Goal: Task Accomplishment & Management: Manage account settings

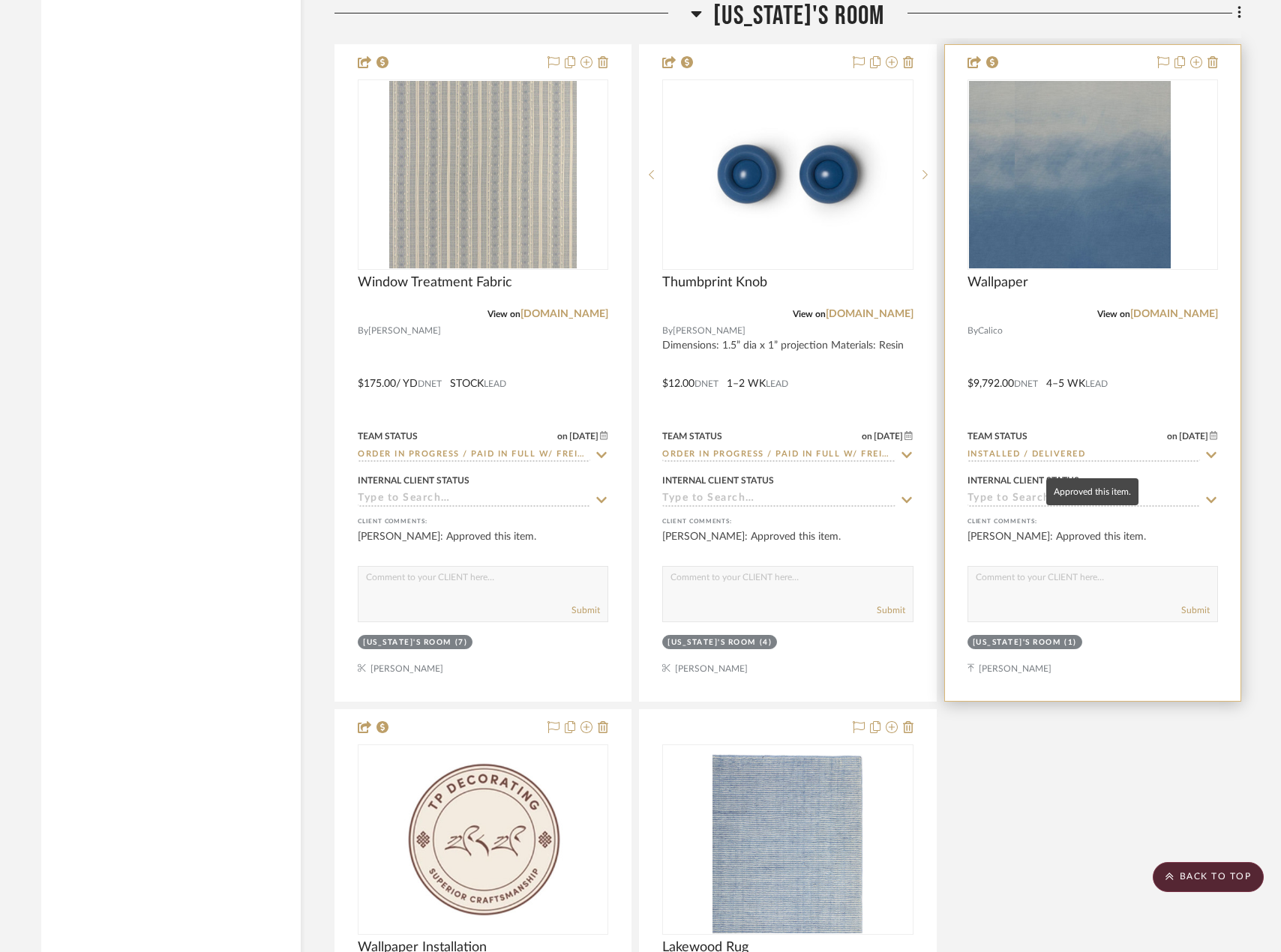
scroll to position [7347, 0]
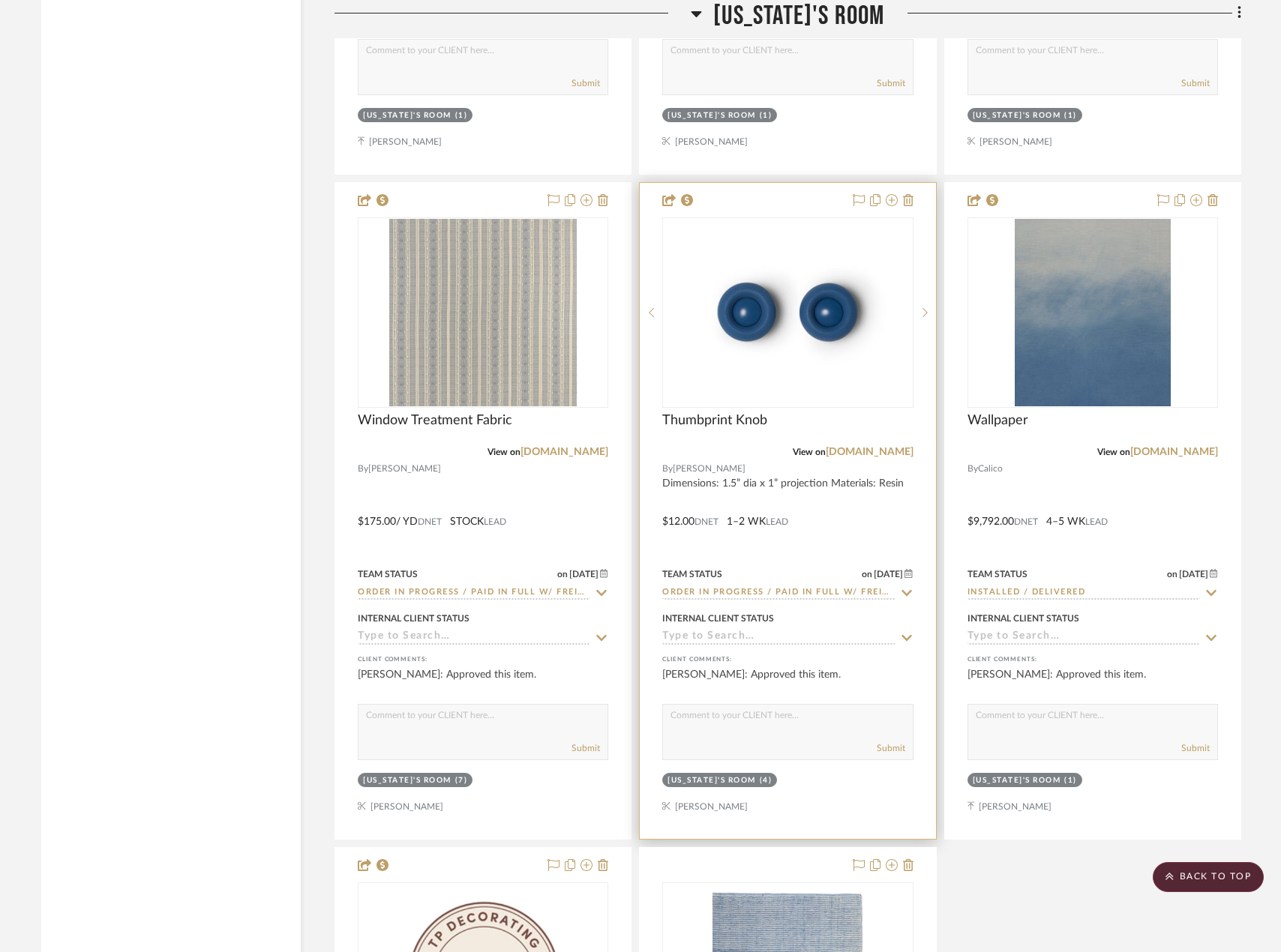
click at [885, 495] on div at bounding box center [787, 511] width 295 height 656
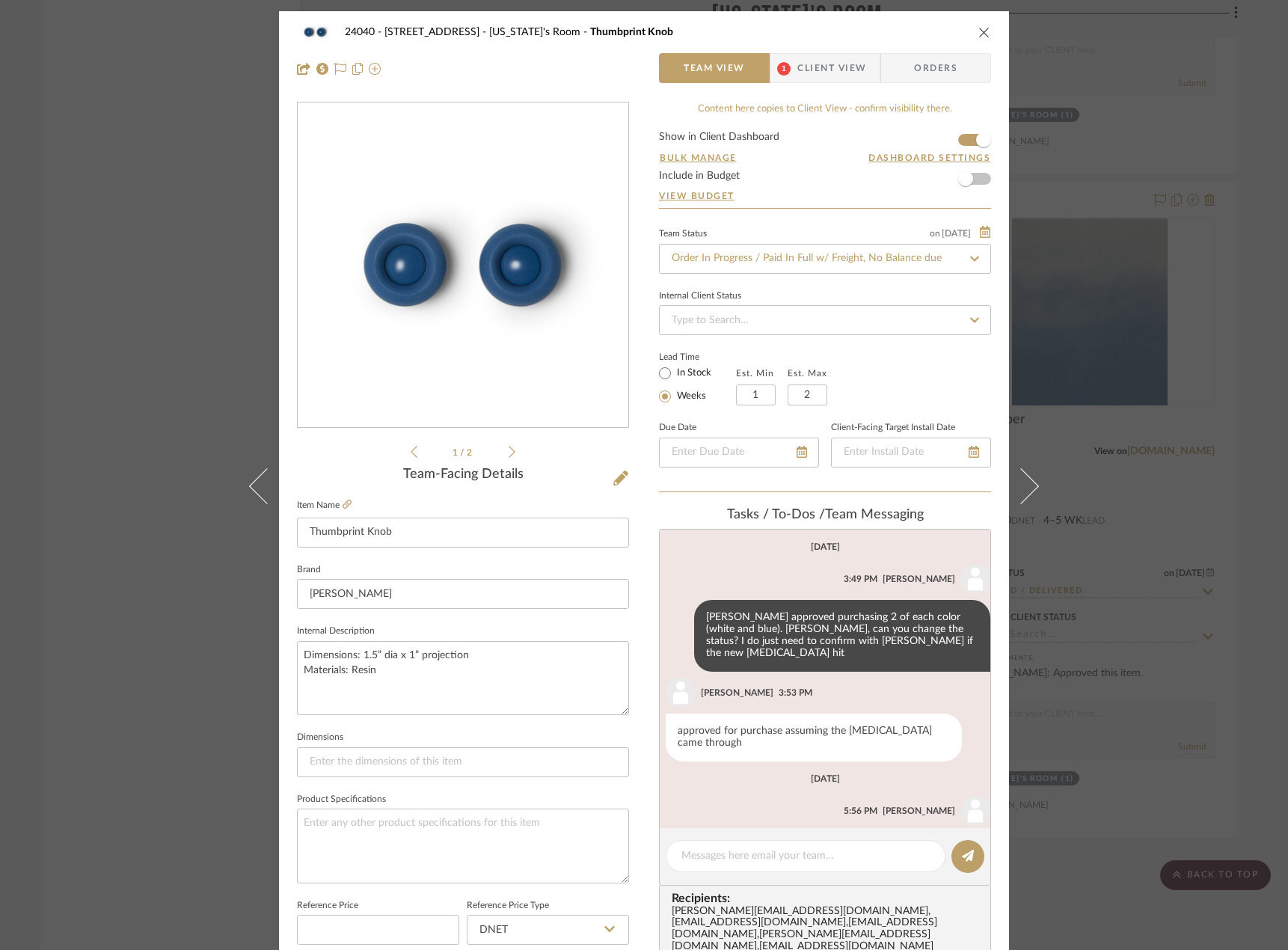
scroll to position [33, 0]
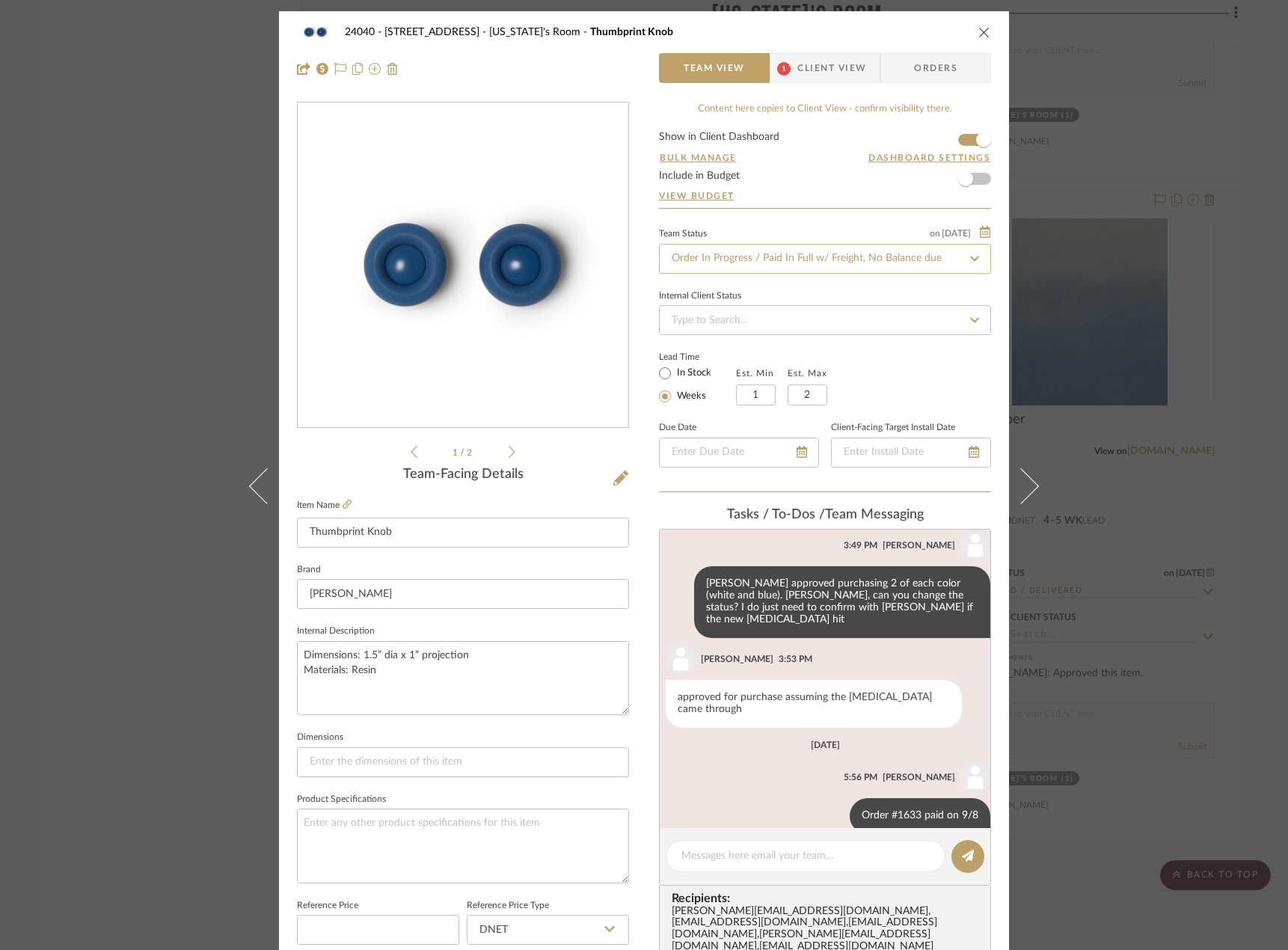
click at [763, 261] on input "Order In Progress / Paid In Full w/ Freight, No Balance due" at bounding box center [824, 259] width 332 height 30
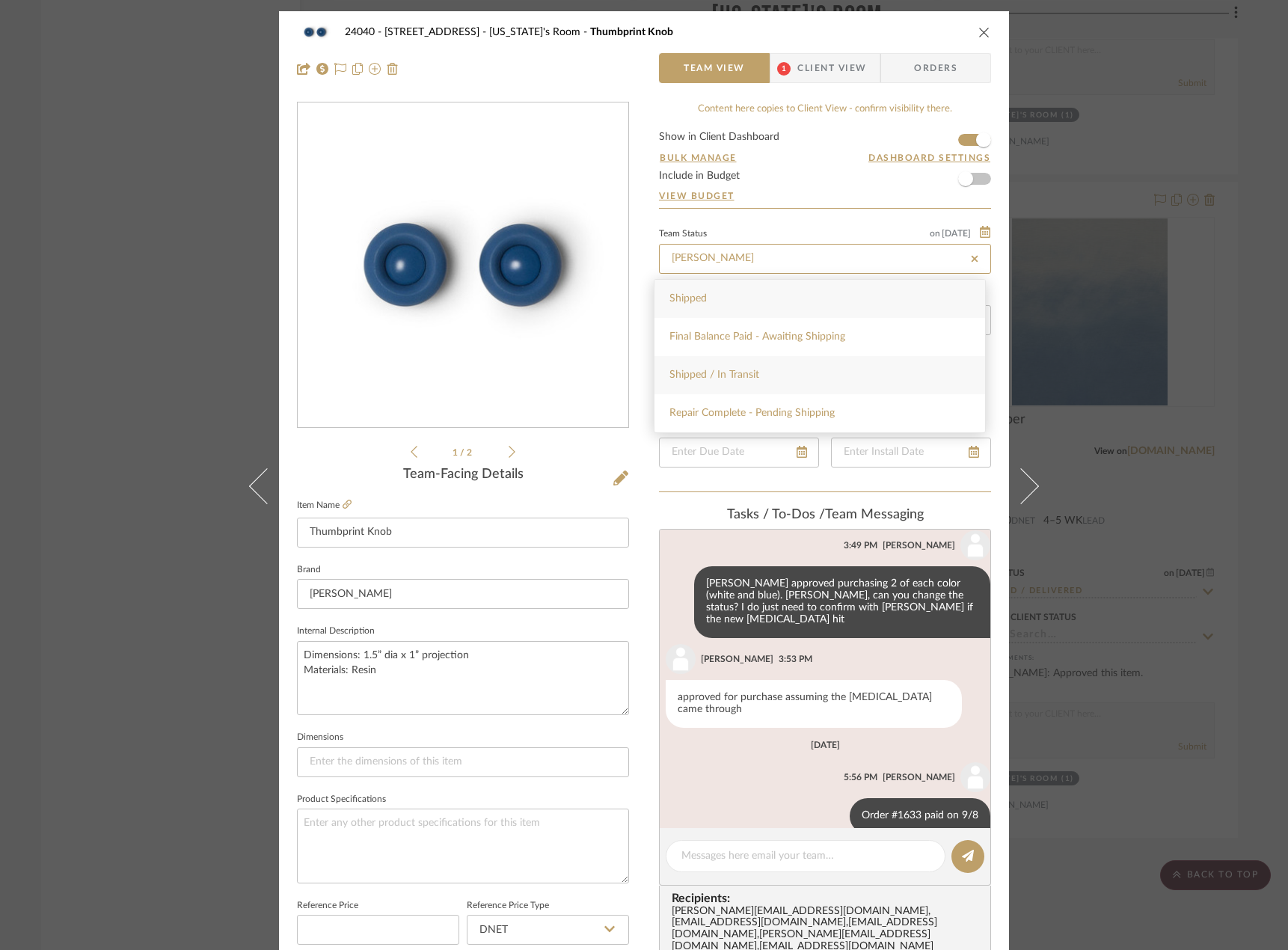
type input "[PERSON_NAME]"
click at [741, 387] on div "Shipped / In Transit" at bounding box center [819, 375] width 331 height 38
type input "[DATE]"
type input "Shipped / In Transit"
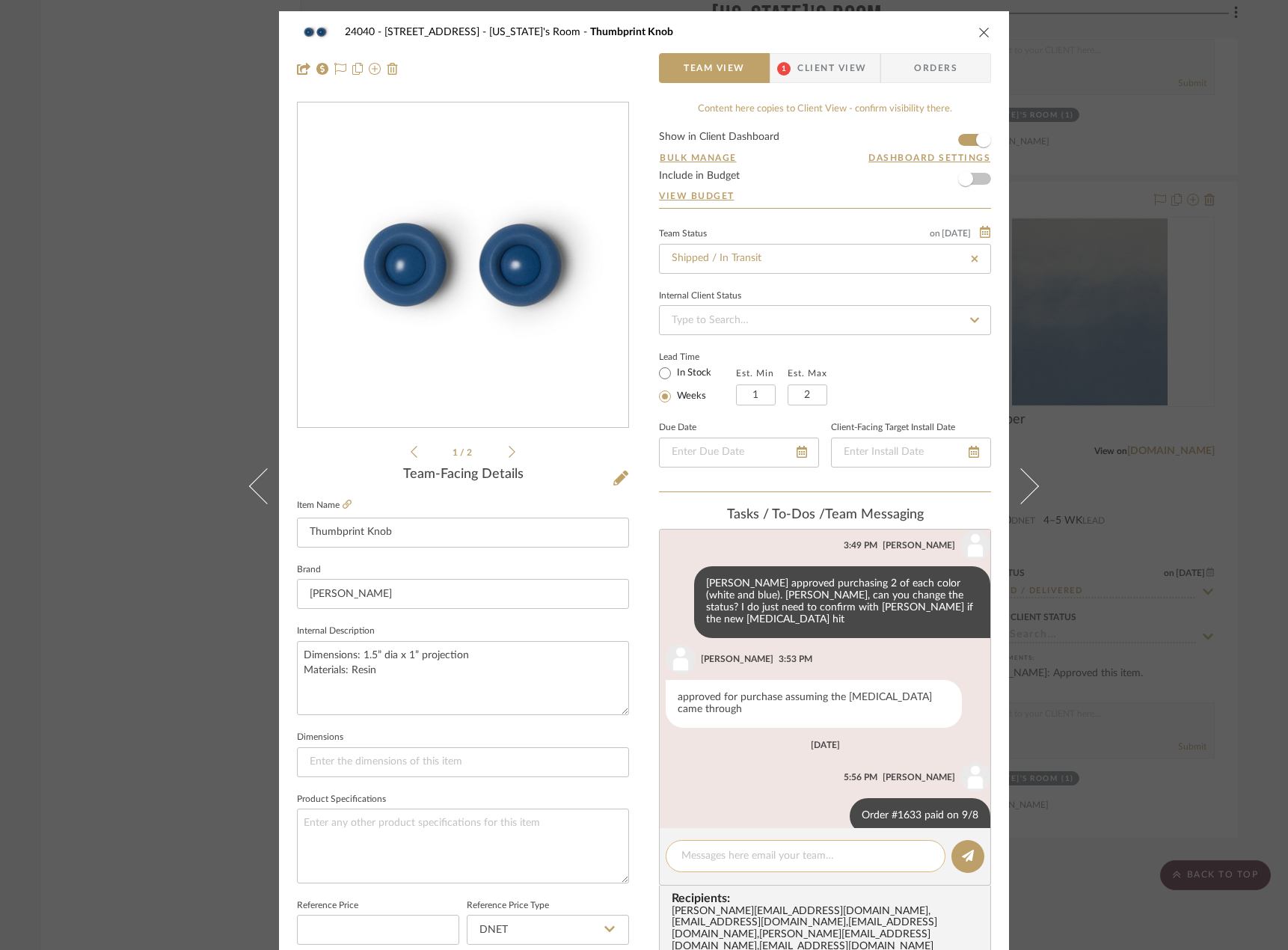
click at [717, 853] on textarea at bounding box center [805, 856] width 248 height 15
type input "[DATE]"
type input "Shipped / In Transit"
paste textarea "1ZG197D9P232553884"
type textarea "Tracking 1ZG197D9P232553884"
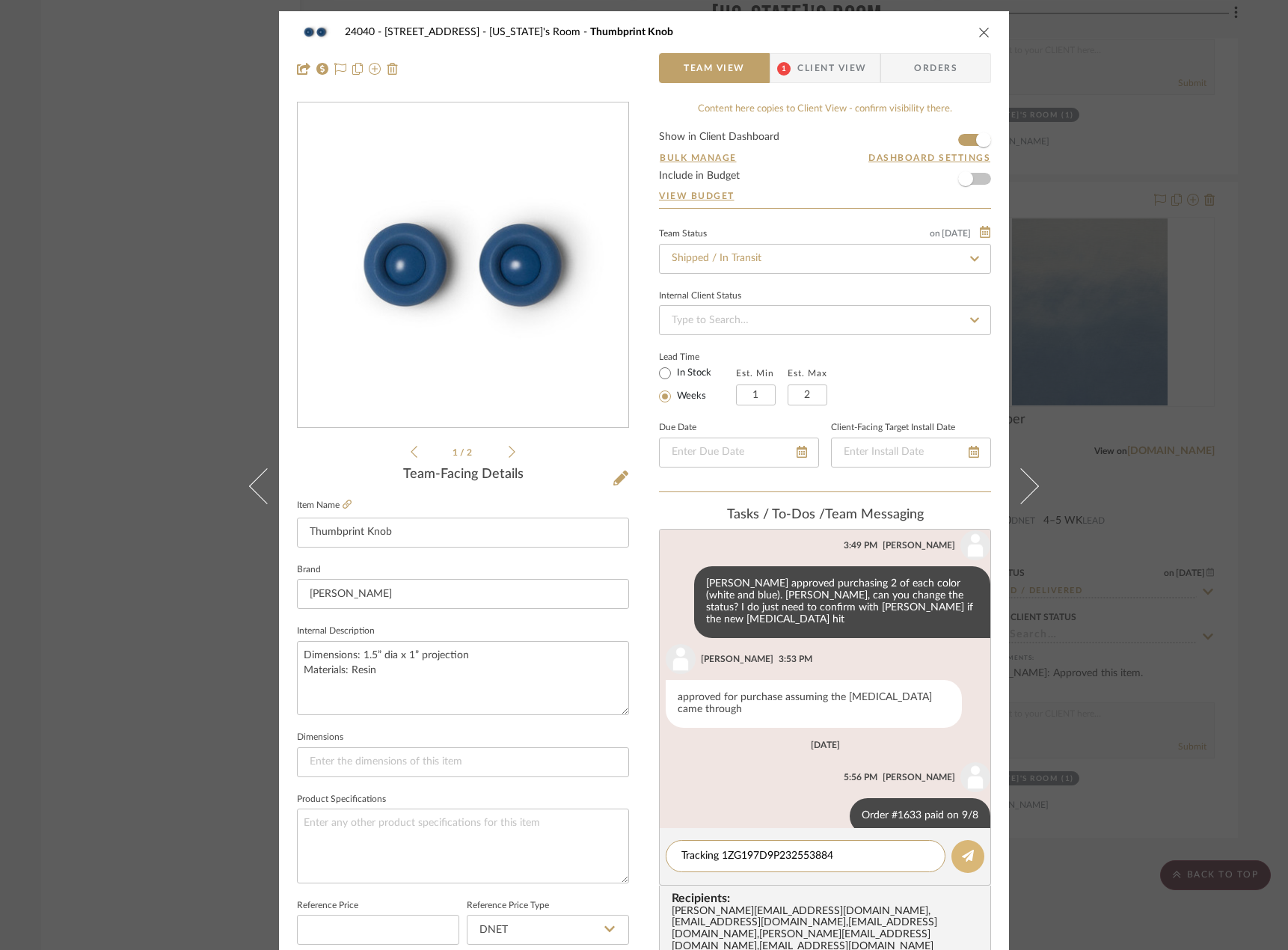
click at [962, 860] on icon at bounding box center [968, 856] width 12 height 12
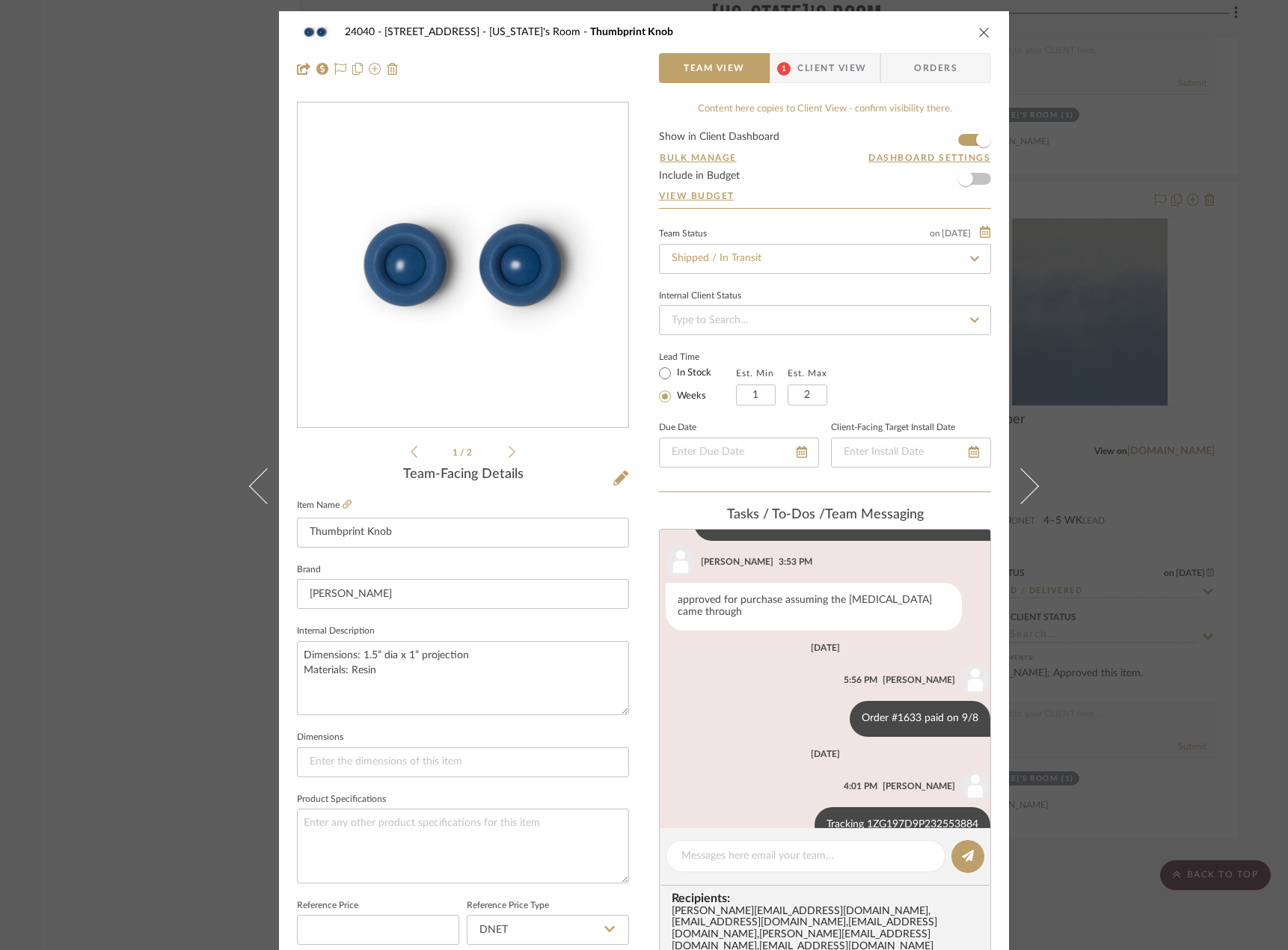
scroll to position [140, 0]
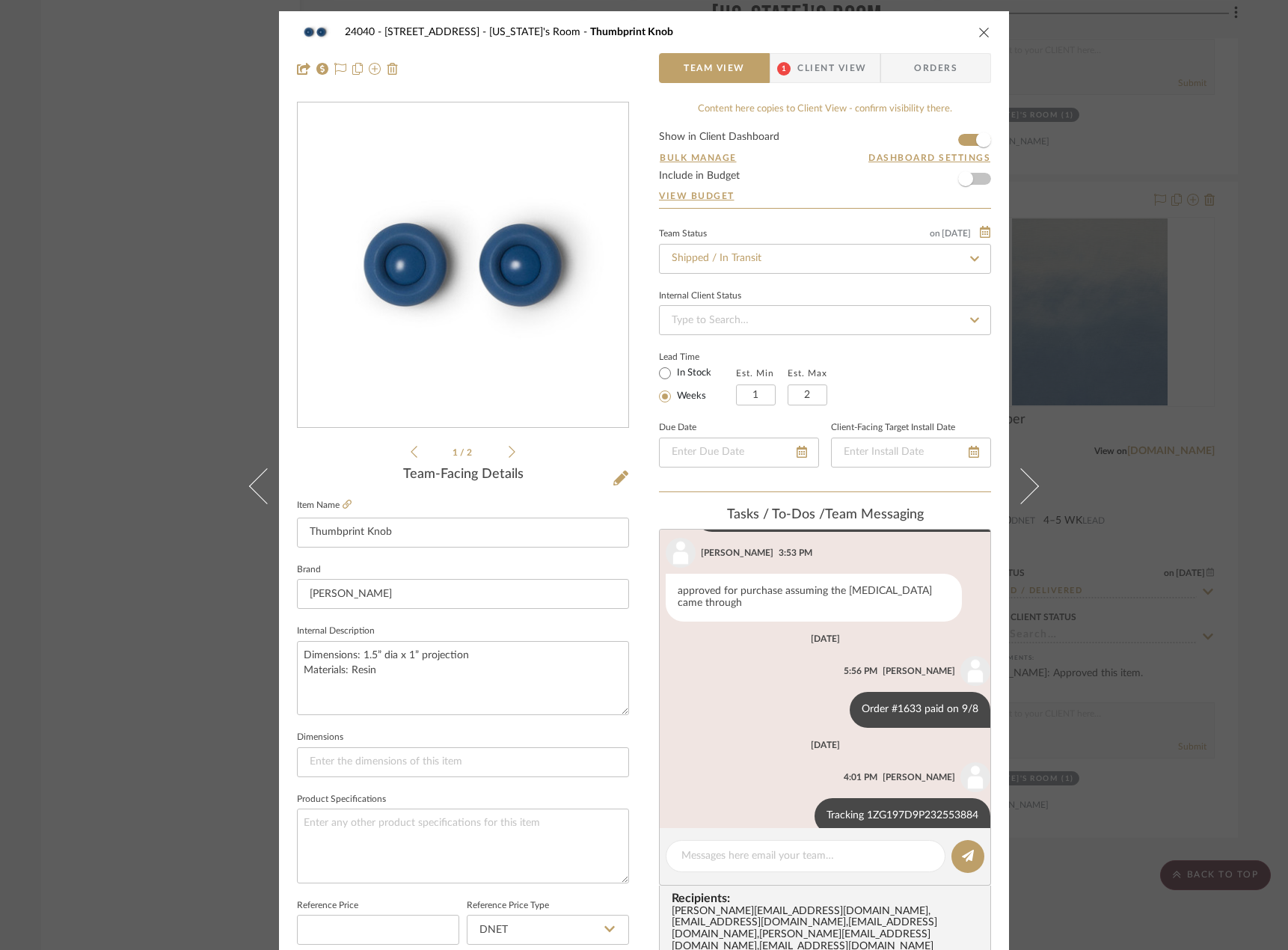
click at [204, 190] on div "24040 - 171 [GEOGRAPHIC_DATA] [US_STATE]'s Room Thumbprint Knob Team View 1 Cli…" at bounding box center [644, 475] width 1288 height 950
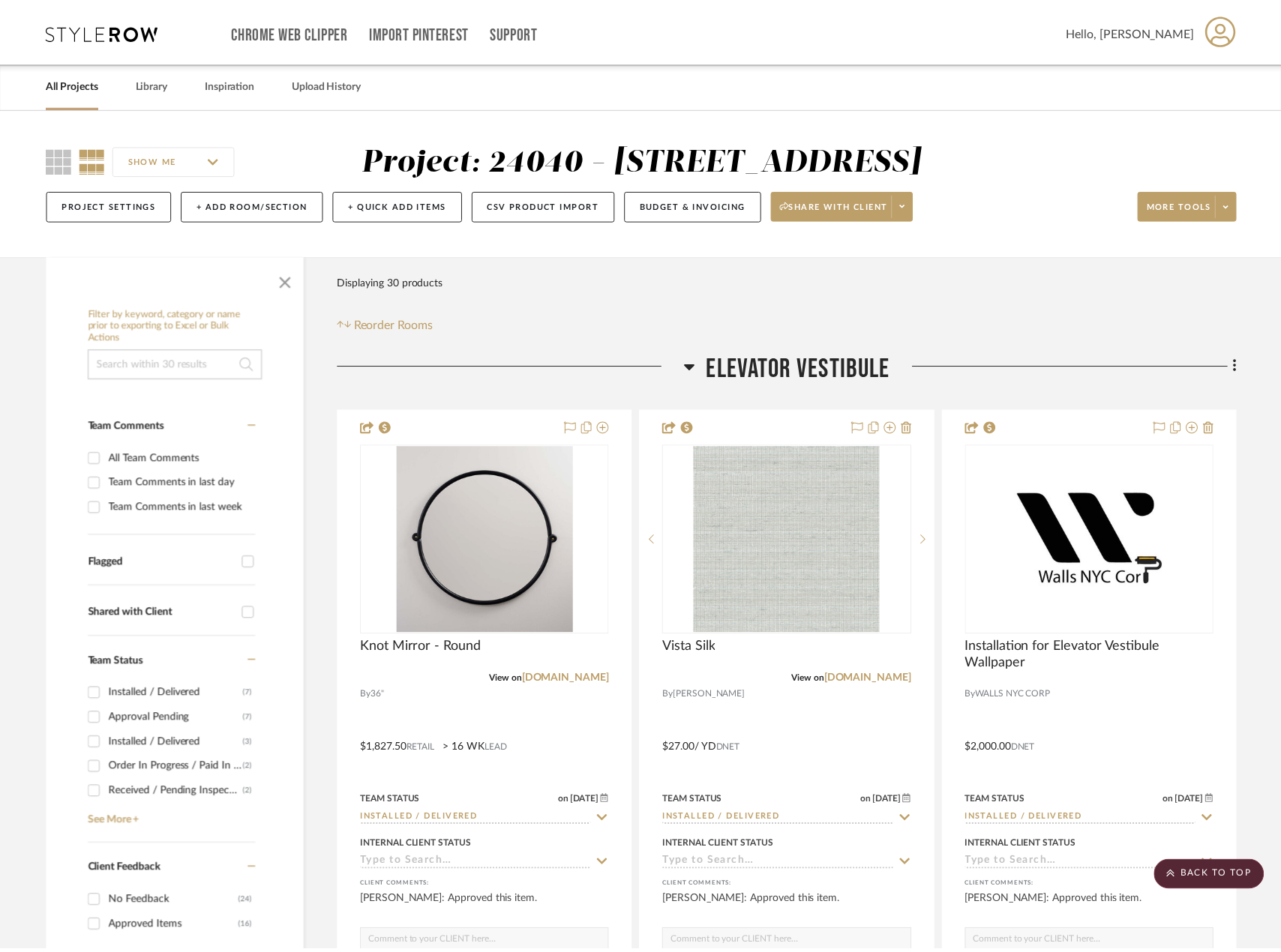
scroll to position [7347, 0]
